Goal: Check status: Check status

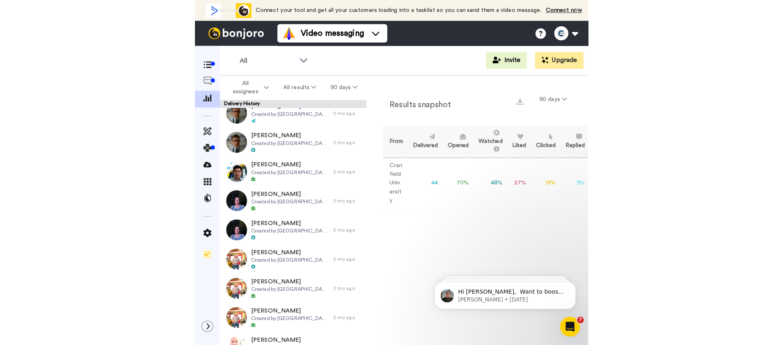
scroll to position [270, 0]
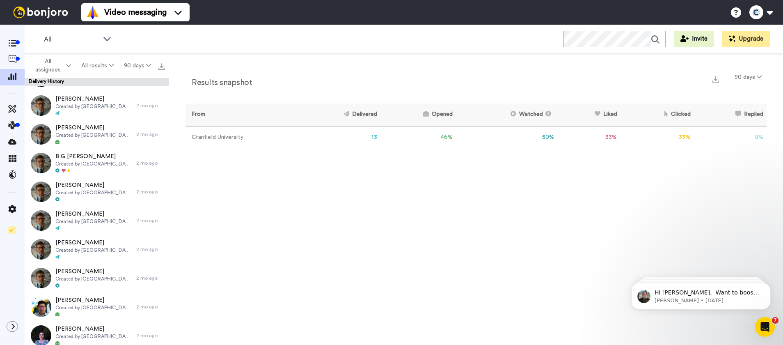
click at [229, 272] on div "Results snapshot 90 days From Delivered Opened Watched Liked Clicked Replied Fa…" at bounding box center [476, 200] width 614 height 295
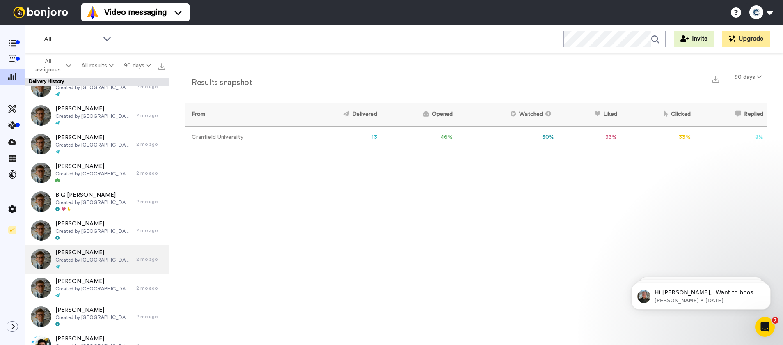
scroll to position [110, 0]
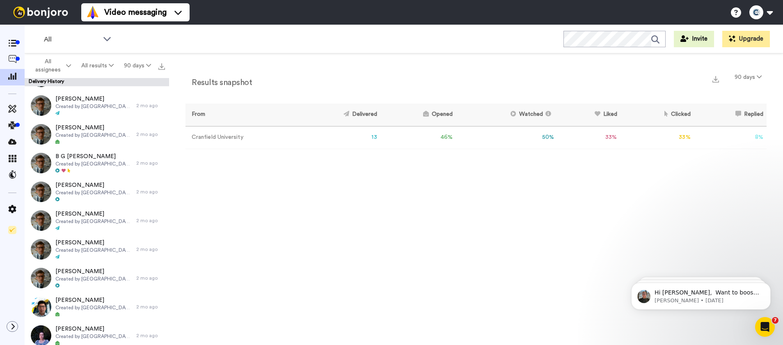
click at [350, 308] on div "Results snapshot 90 days From Delivered Opened Watched Liked Clicked Replied Fa…" at bounding box center [476, 200] width 614 height 295
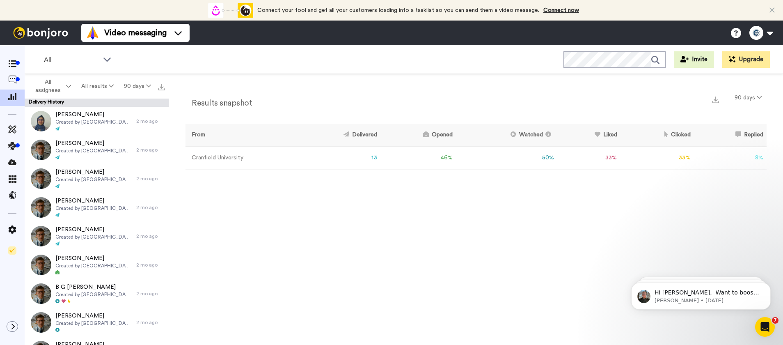
click at [337, 248] on div "Results snapshot 90 days From Delivered Opened Watched Liked Clicked Replied Fa…" at bounding box center [476, 211] width 614 height 275
click at [774, 11] on icon at bounding box center [771, 10] width 5 height 8
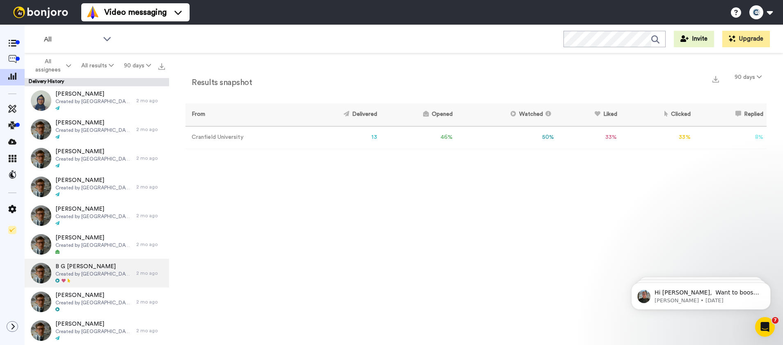
scroll to position [110, 0]
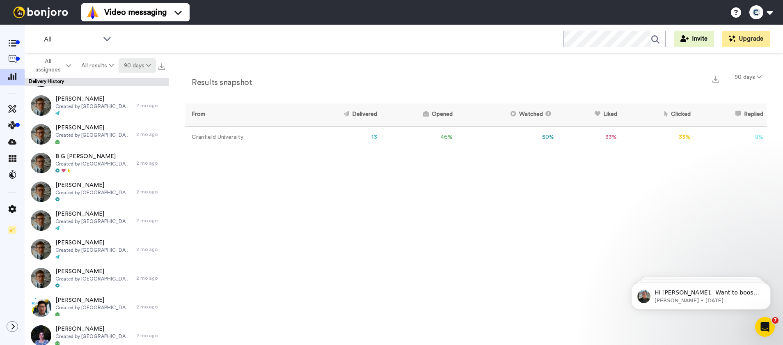
click at [142, 62] on button "90 days" at bounding box center [137, 65] width 37 height 15
click at [132, 124] on span "365 days" at bounding box center [128, 126] width 26 height 6
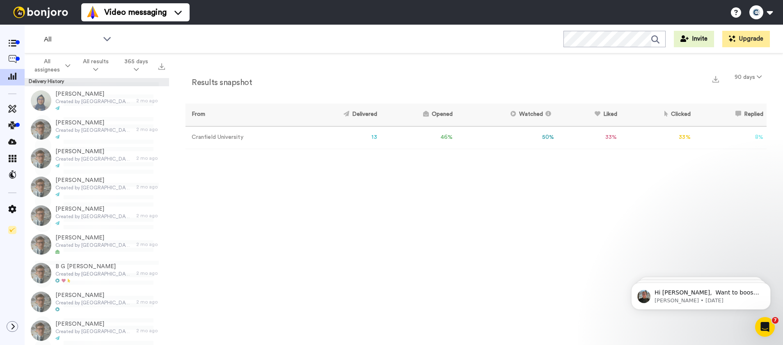
click at [371, 46] on div "All Invite Upgrade" at bounding box center [404, 39] width 758 height 29
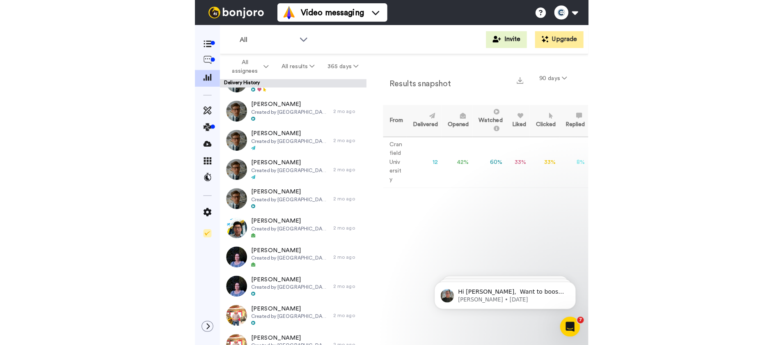
scroll to position [238, 0]
